Goal: Task Accomplishment & Management: Manage account settings

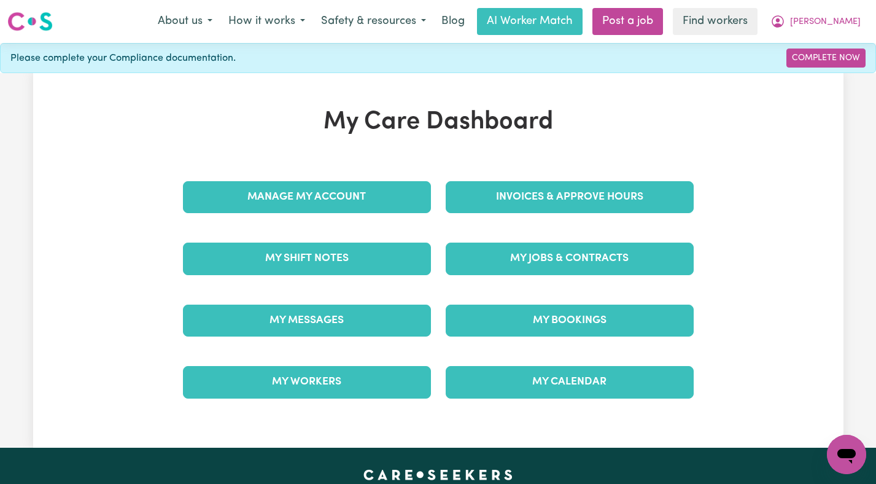
click at [579, 169] on div "Invoices & Approve Hours" at bounding box center [569, 196] width 263 height 61
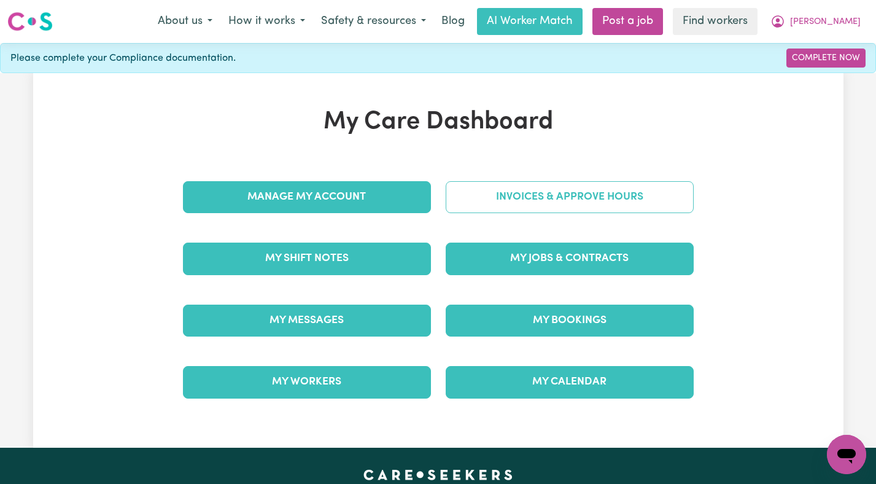
click at [558, 196] on link "Invoices & Approve Hours" at bounding box center [570, 197] width 248 height 32
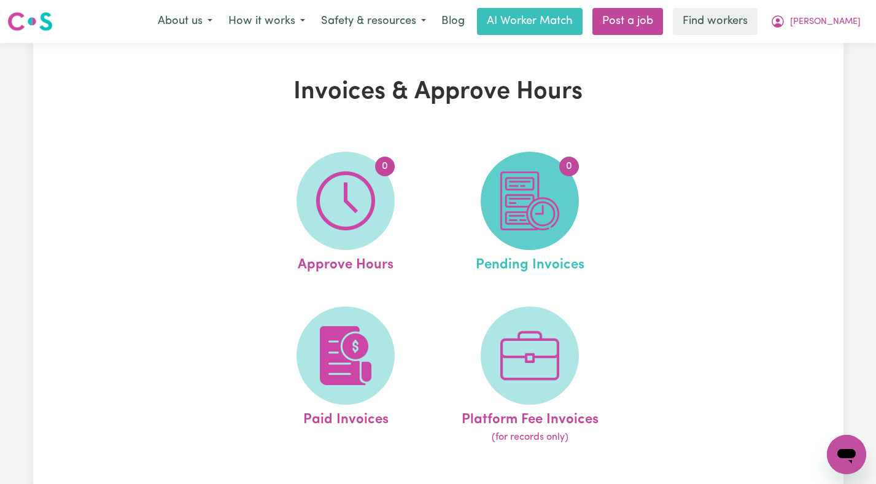
click at [543, 198] on img at bounding box center [529, 200] width 59 height 59
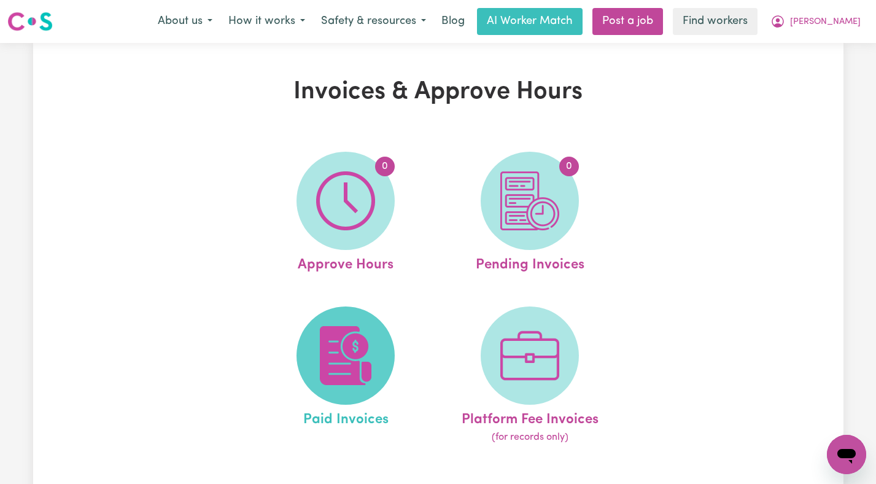
click at [328, 328] on img at bounding box center [345, 355] width 59 height 59
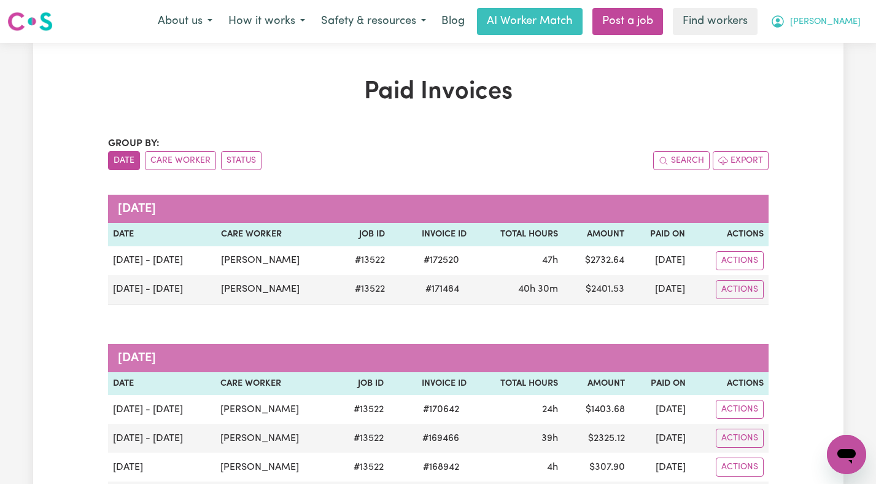
click at [846, 17] on span "[PERSON_NAME]" at bounding box center [825, 22] width 71 height 14
click at [796, 78] on link "Logout" at bounding box center [819, 70] width 97 height 23
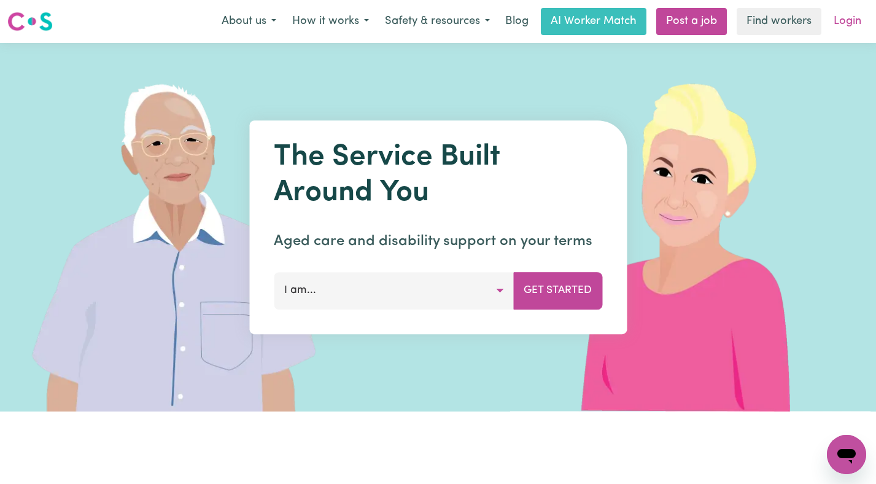
click at [848, 20] on link "Login" at bounding box center [847, 21] width 42 height 27
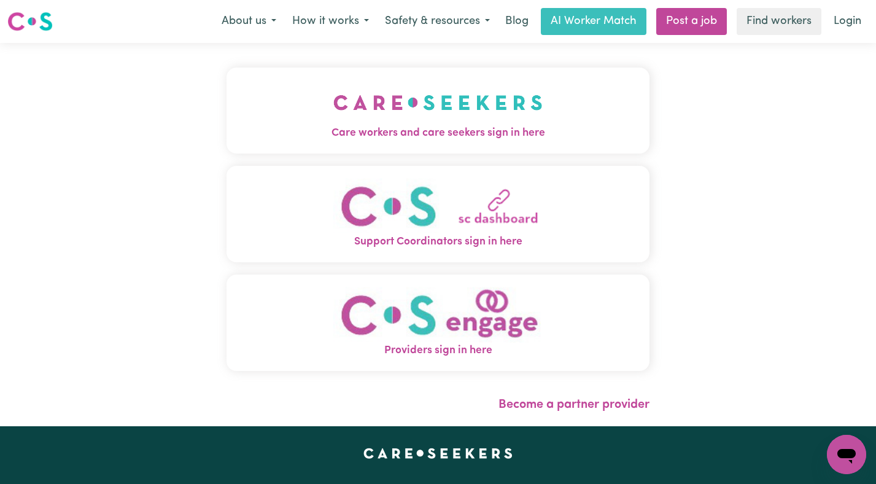
click at [454, 139] on span "Care workers and care seekers sign in here" at bounding box center [439, 133] width 424 height 16
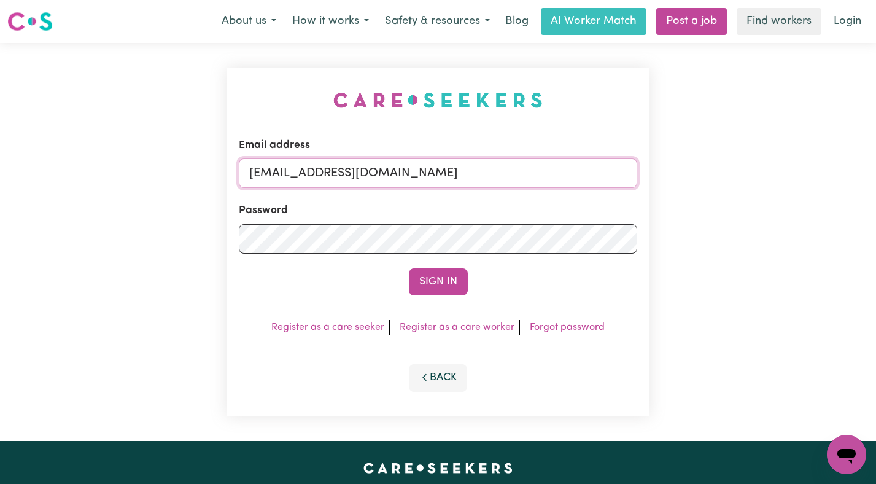
drag, startPoint x: 594, startPoint y: 171, endPoint x: 314, endPoint y: 174, distance: 280.0
click at [314, 174] on input "[EMAIL_ADDRESS][DOMAIN_NAME]" at bounding box center [438, 172] width 399 height 29
paste input "PatriciaJacksonKN"
type input "[EMAIL_ADDRESS][DOMAIN_NAME]"
click at [409, 268] on button "Sign In" at bounding box center [438, 281] width 59 height 27
